Goal: Transaction & Acquisition: Purchase product/service

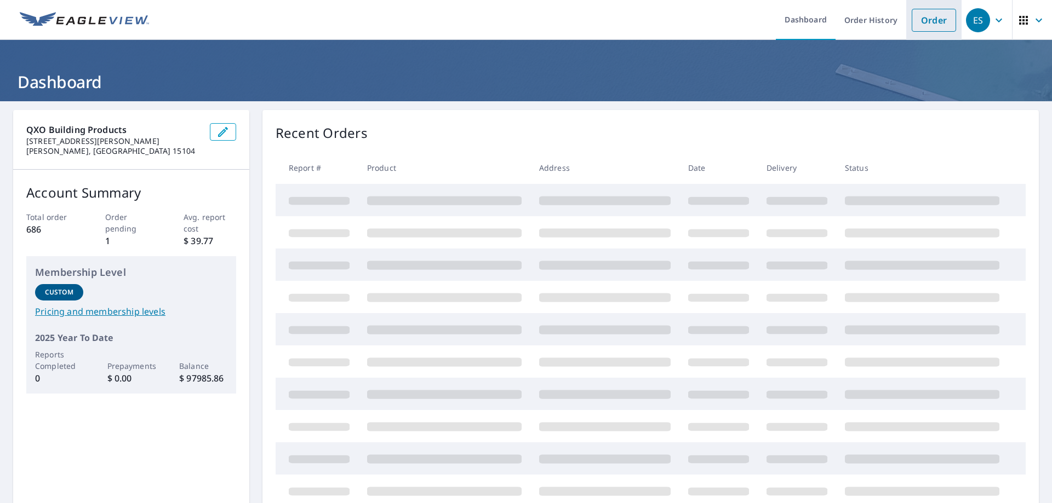
click at [915, 27] on link "Order" at bounding box center [933, 20] width 44 height 23
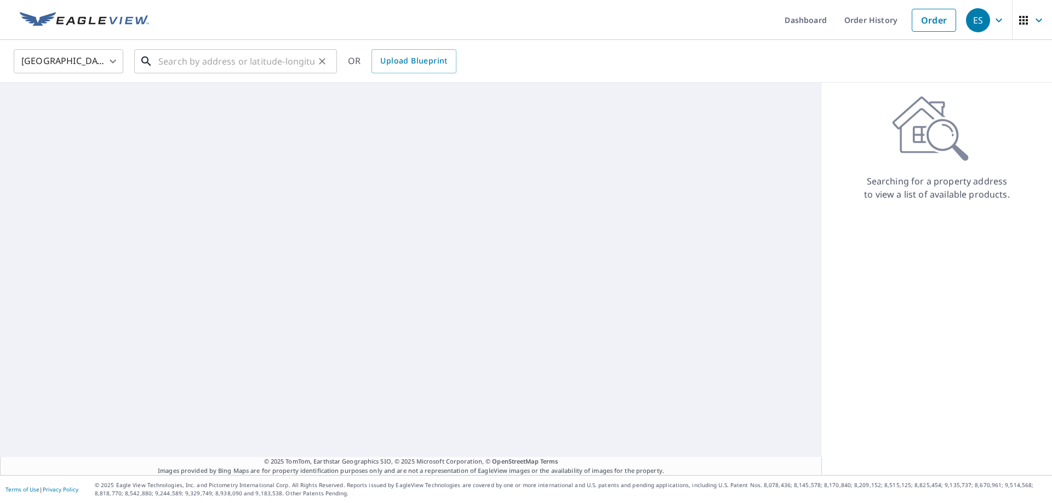
click at [256, 62] on input "text" at bounding box center [236, 61] width 156 height 31
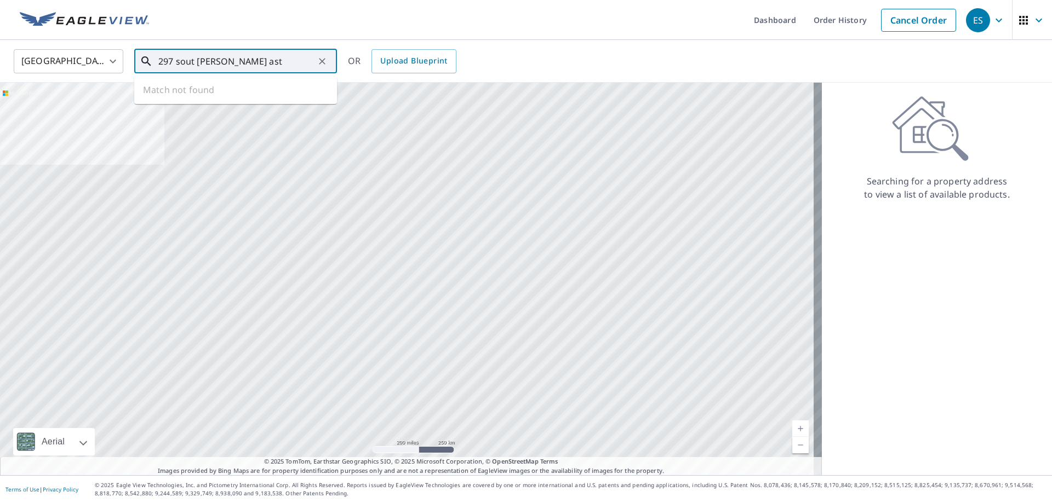
click at [192, 60] on input "297 sout [PERSON_NAME] ast" at bounding box center [236, 61] width 156 height 31
click at [250, 62] on input "297 south [PERSON_NAME] ast" at bounding box center [236, 61] width 156 height 31
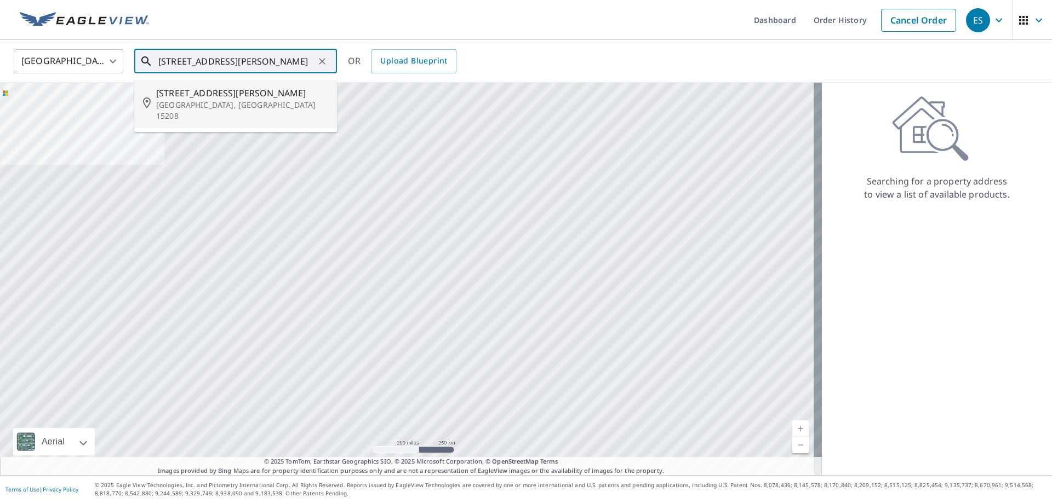
click at [241, 99] on span "[STREET_ADDRESS][PERSON_NAME]" at bounding box center [242, 93] width 172 height 13
type input "[STREET_ADDRESS][PERSON_NAME]"
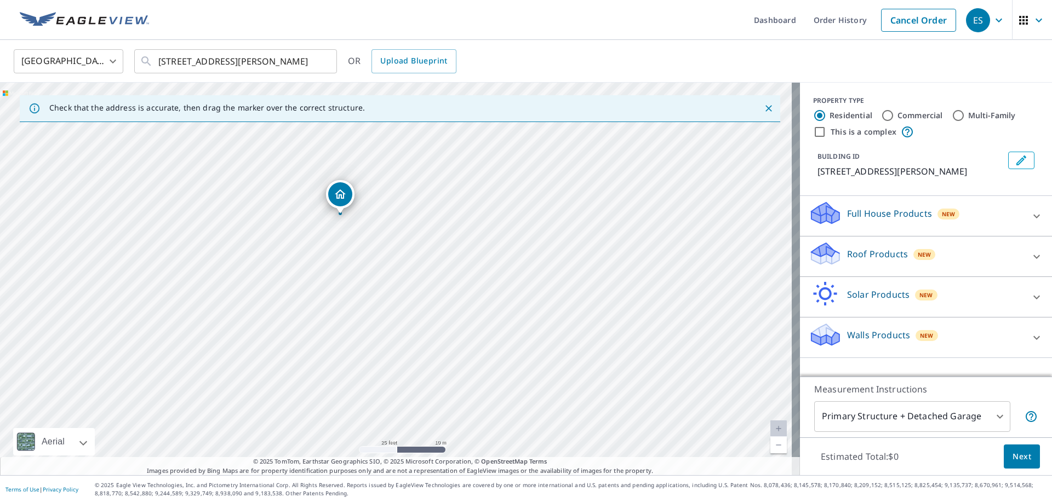
click at [1030, 255] on icon at bounding box center [1036, 256] width 13 height 13
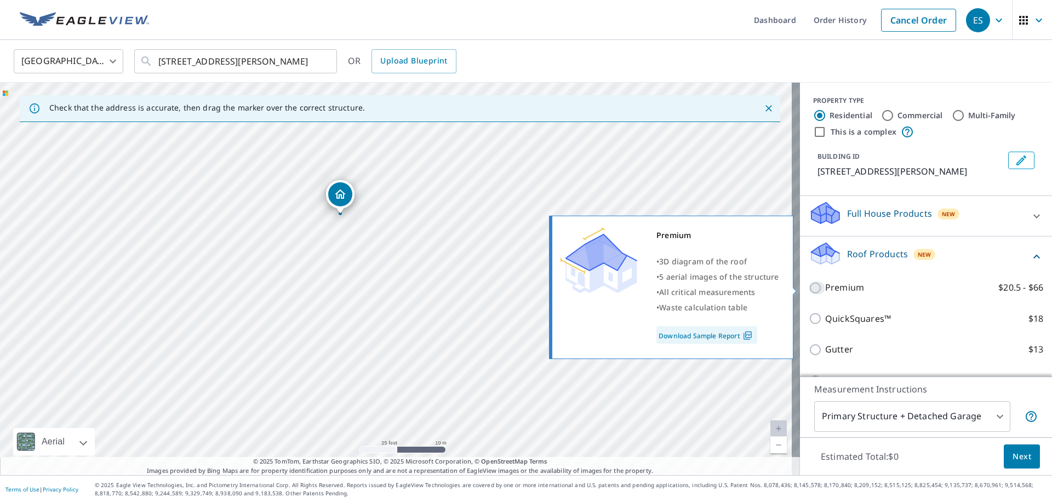
click at [808, 287] on input "Premium $20.5 - $66" at bounding box center [816, 288] width 16 height 13
checkbox input "true"
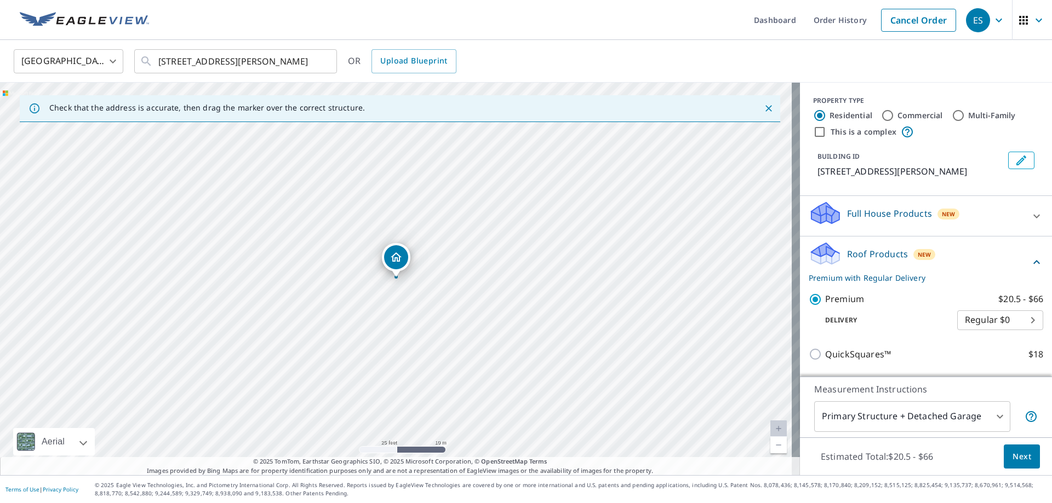
click at [1012, 456] on span "Next" at bounding box center [1021, 457] width 19 height 14
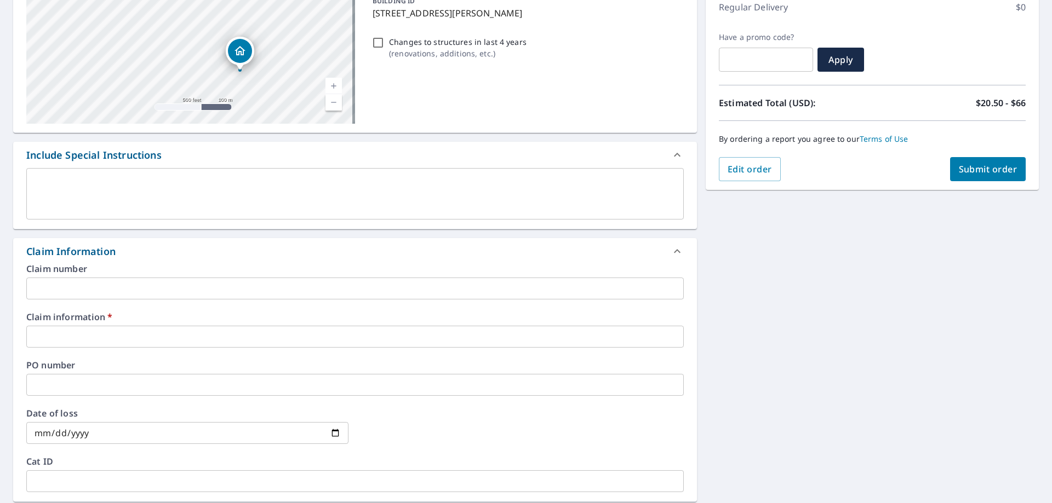
scroll to position [164, 0]
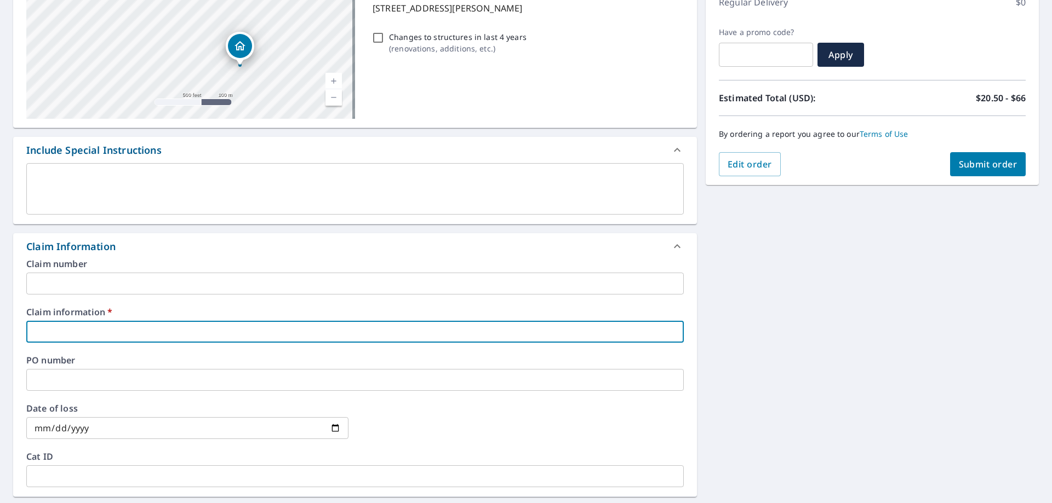
click at [118, 336] on input "text" at bounding box center [354, 332] width 657 height 22
type input "na"
checkbox input "true"
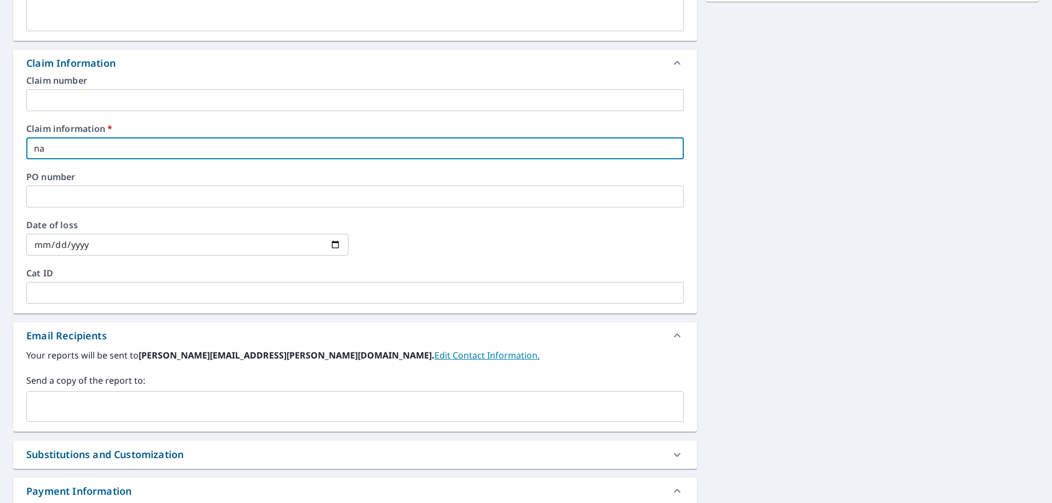
scroll to position [383, 0]
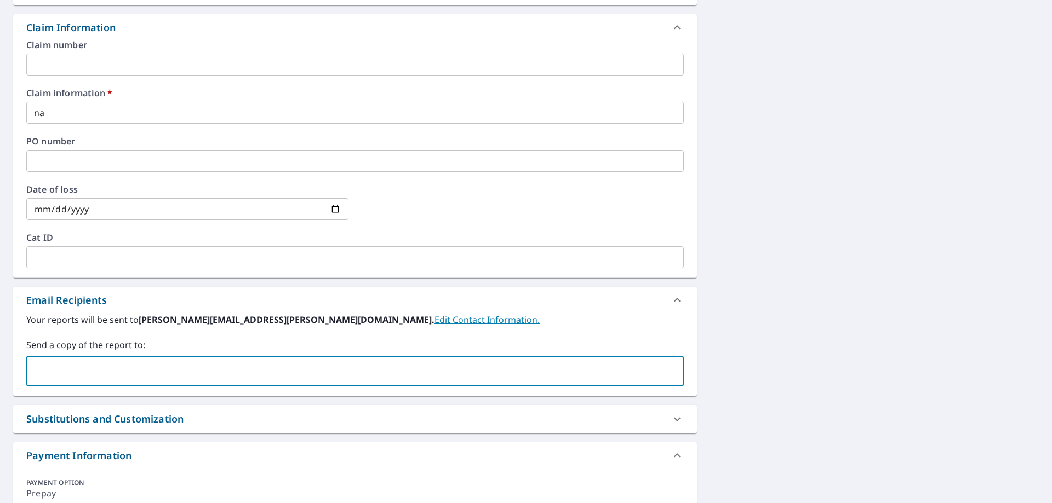
click at [89, 372] on input "text" at bounding box center [346, 371] width 631 height 21
click at [150, 371] on input "text" at bounding box center [346, 371] width 631 height 21
paste input "[PERSON_NAME][EMAIL_ADDRESS][DOMAIN_NAME]"
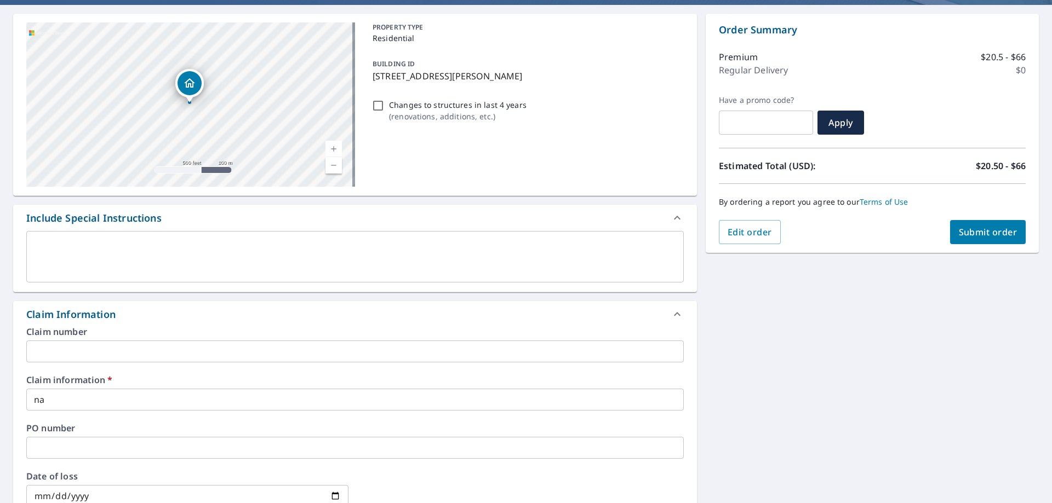
scroll to position [55, 0]
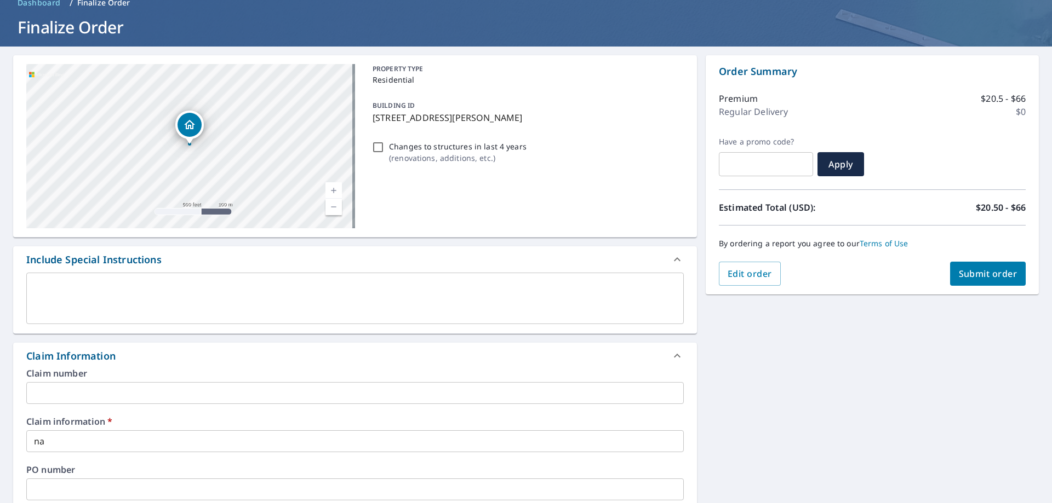
type input "[PERSON_NAME][EMAIL_ADDRESS][DOMAIN_NAME]"
click at [973, 270] on span "Submit order" at bounding box center [988, 274] width 59 height 12
checkbox input "true"
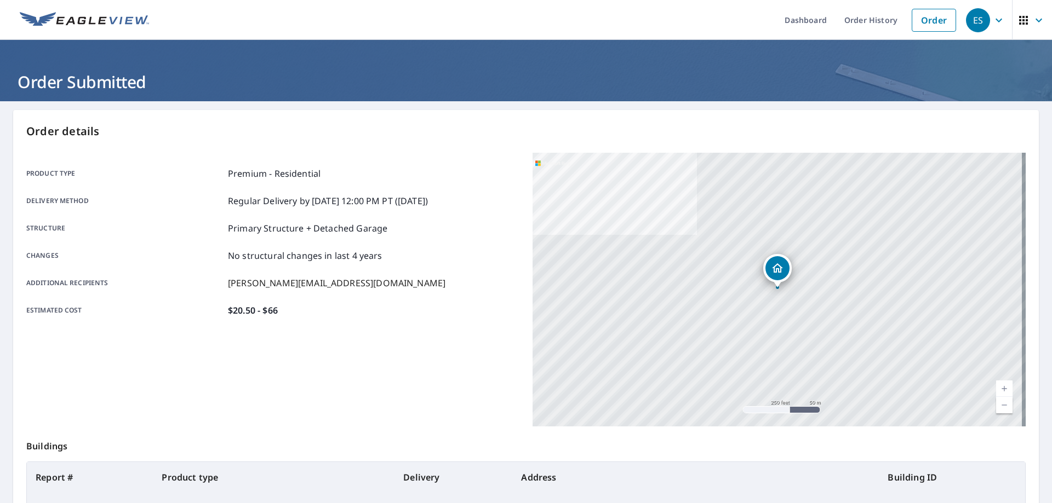
click at [992, 23] on icon "button" at bounding box center [998, 20] width 13 height 13
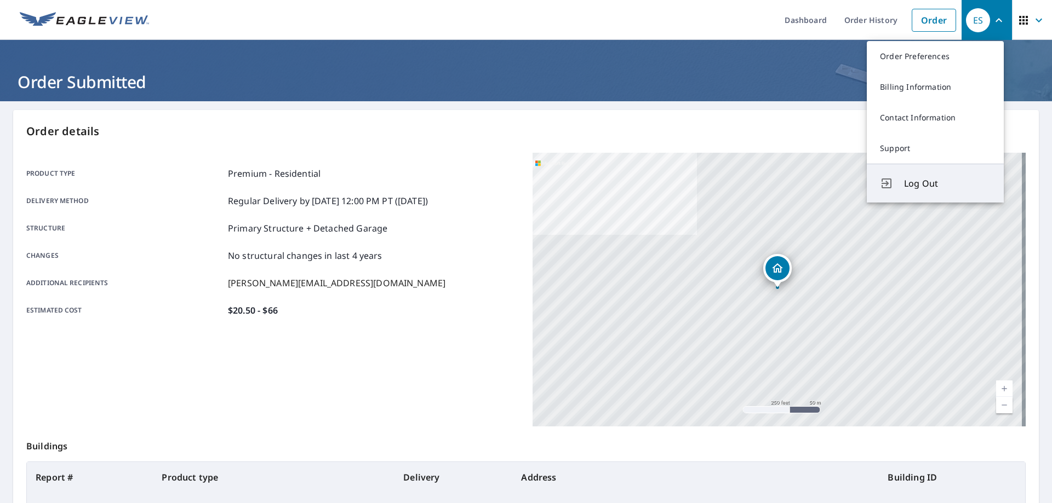
click at [918, 184] on span "Log Out" at bounding box center [947, 183] width 87 height 13
